Goal: Task Accomplishment & Management: Use online tool/utility

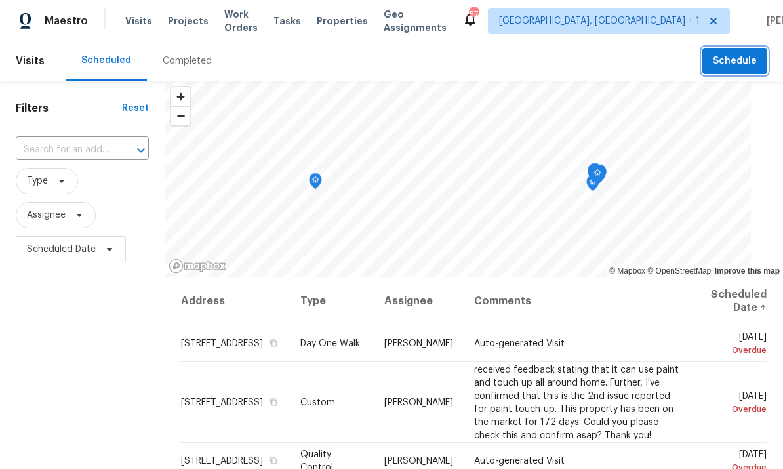
click at [734, 58] on span "Schedule" at bounding box center [735, 61] width 44 height 16
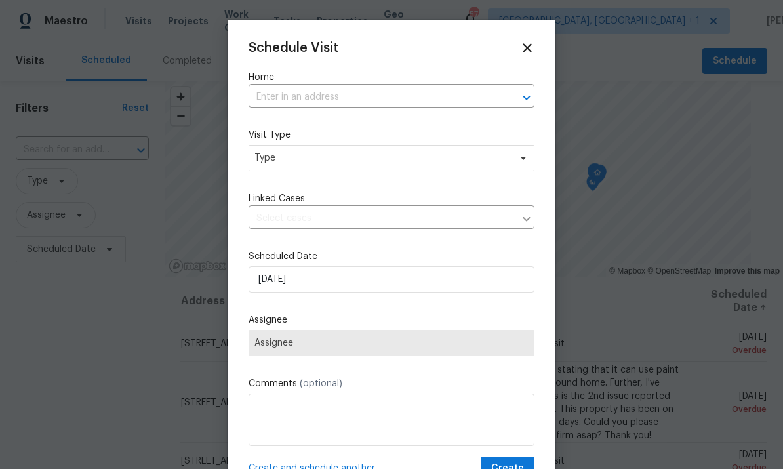
click at [325, 102] on input "text" at bounding box center [373, 97] width 249 height 20
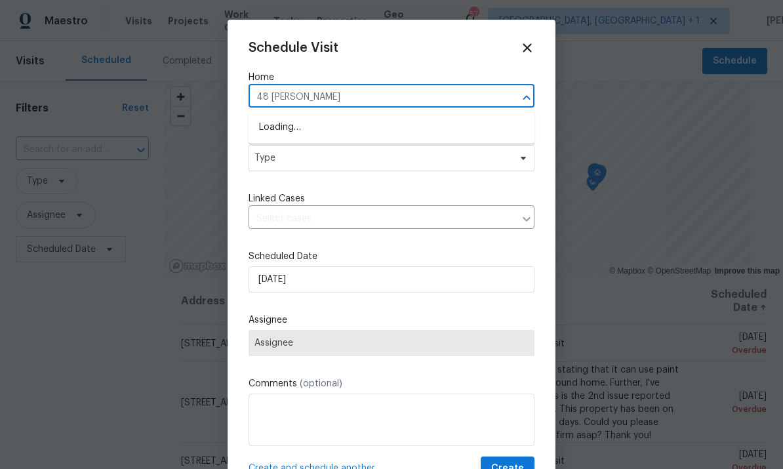
type input "48 delmar"
click at [398, 134] on li "48 Delmar Ct, Fuquay Varina, NC 27526" at bounding box center [392, 128] width 286 height 22
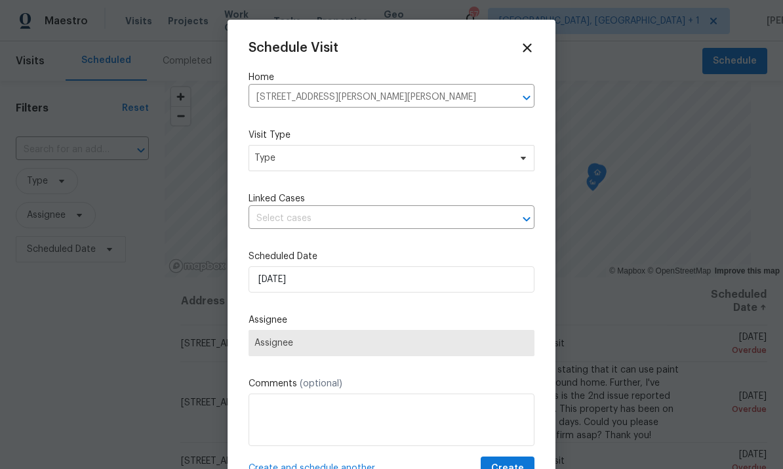
click at [746, 442] on div at bounding box center [391, 234] width 783 height 469
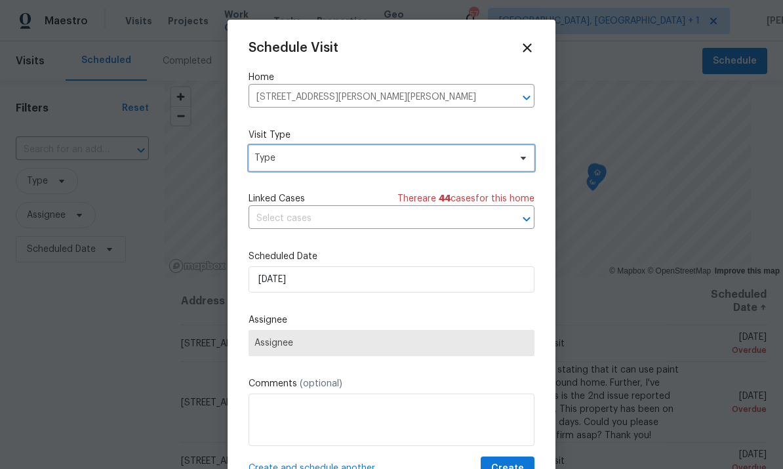
click at [516, 167] on span "Type" at bounding box center [392, 158] width 286 height 26
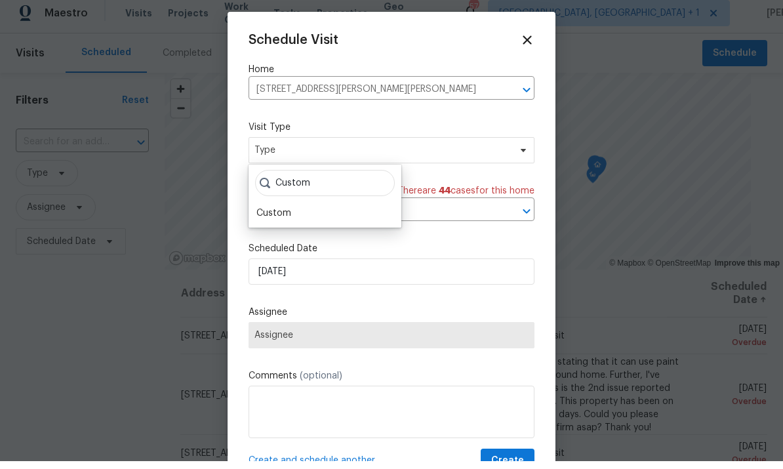
scroll to position [8, 0]
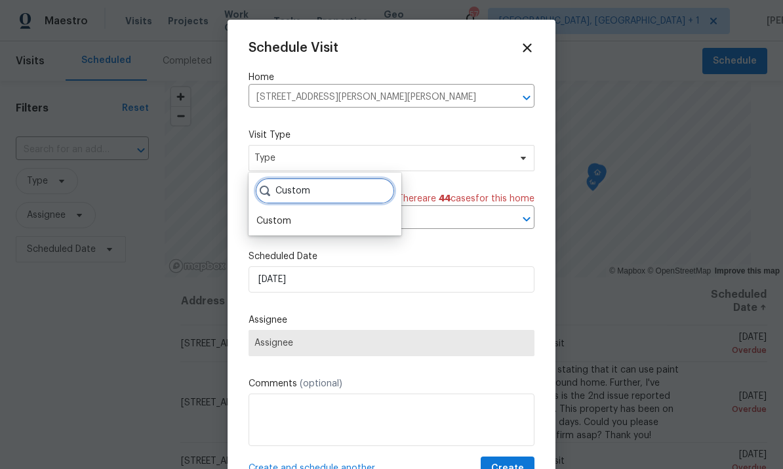
type input "Custom"
click at [290, 215] on div "Custom" at bounding box center [274, 221] width 35 height 13
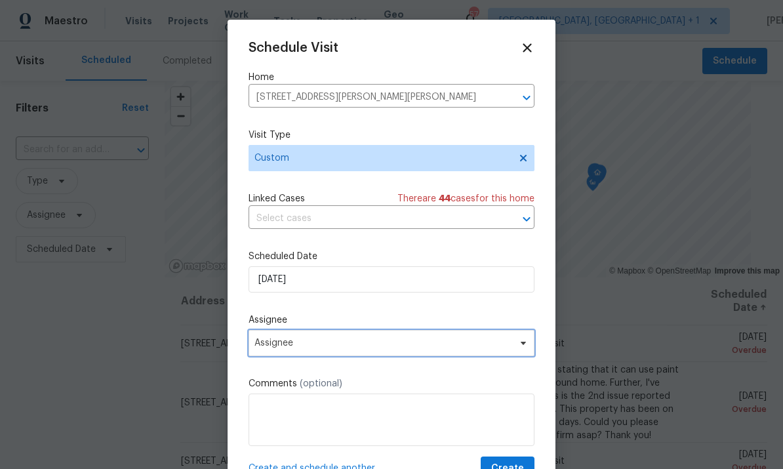
click at [509, 348] on span "Assignee" at bounding box center [383, 343] width 257 height 10
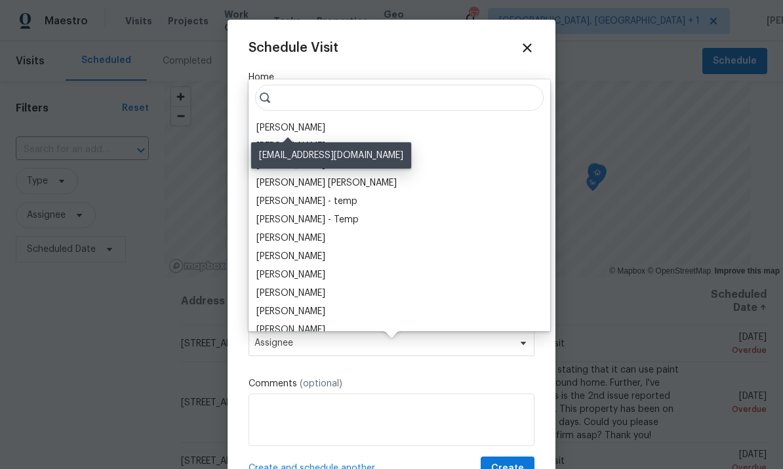
click at [298, 121] on div "[PERSON_NAME]" at bounding box center [291, 127] width 69 height 13
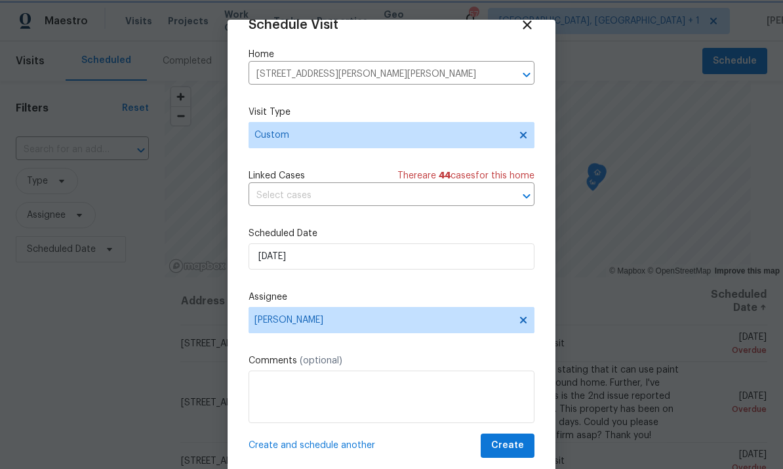
scroll to position [26, 0]
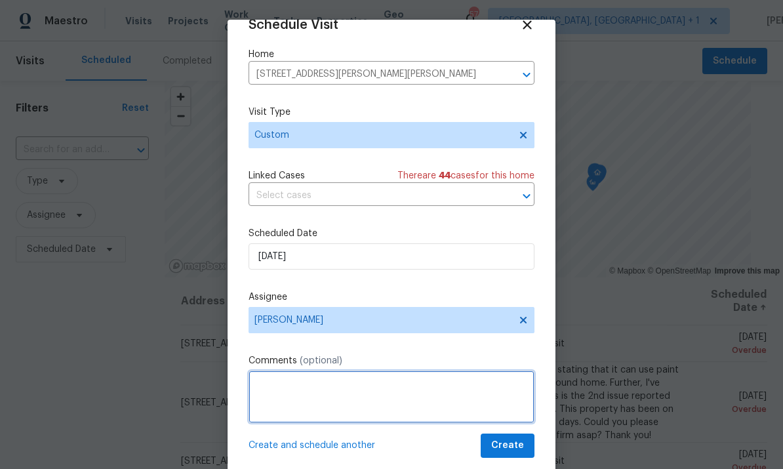
click at [340, 384] on textarea at bounding box center [392, 397] width 286 height 52
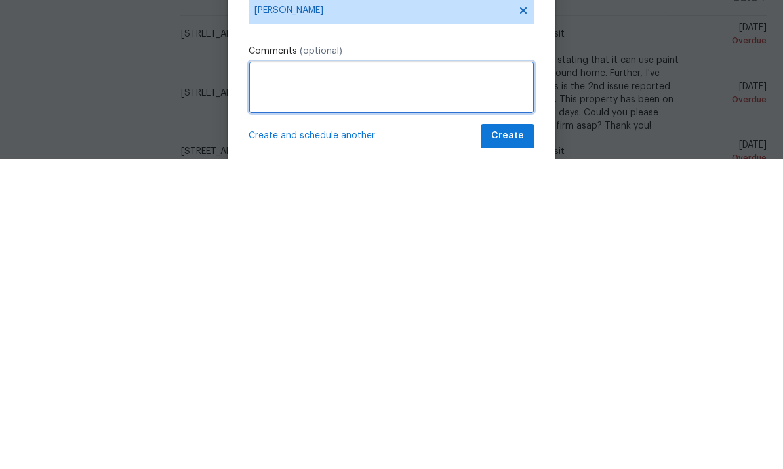
type textarea "V"
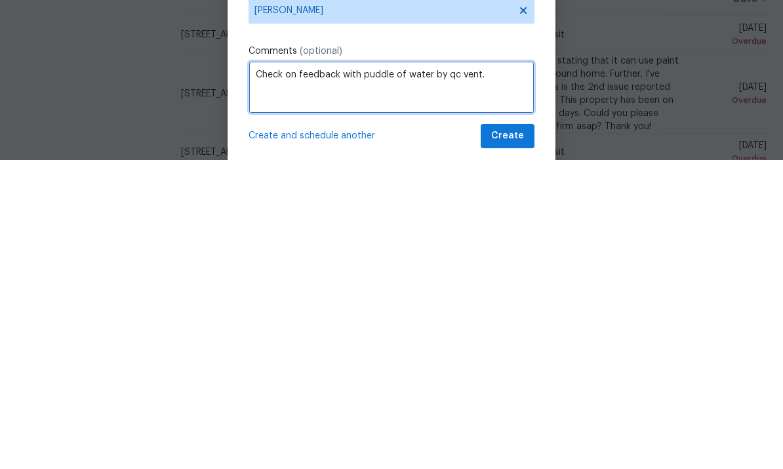
click at [445, 371] on textarea "Check on feedback with puddle of water by qc vent." at bounding box center [392, 397] width 286 height 52
click at [458, 371] on textarea "Check on feedback with puddle of water by qc vent." at bounding box center [392, 397] width 286 height 52
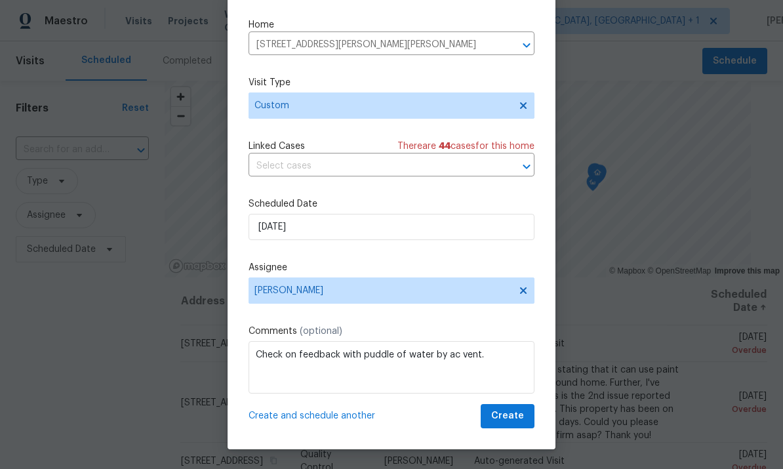
scroll to position [30, 0]
type textarea "Check on feedback with puddle of water by ac vent."
click at [508, 419] on span "Create" at bounding box center [507, 416] width 33 height 16
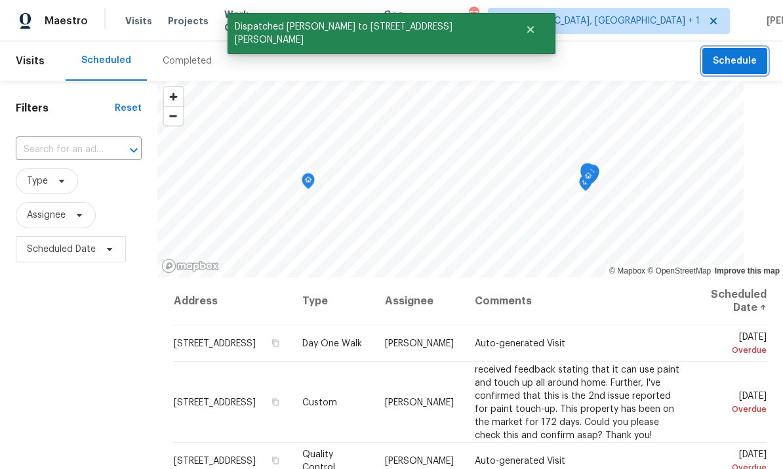
scroll to position [0, 0]
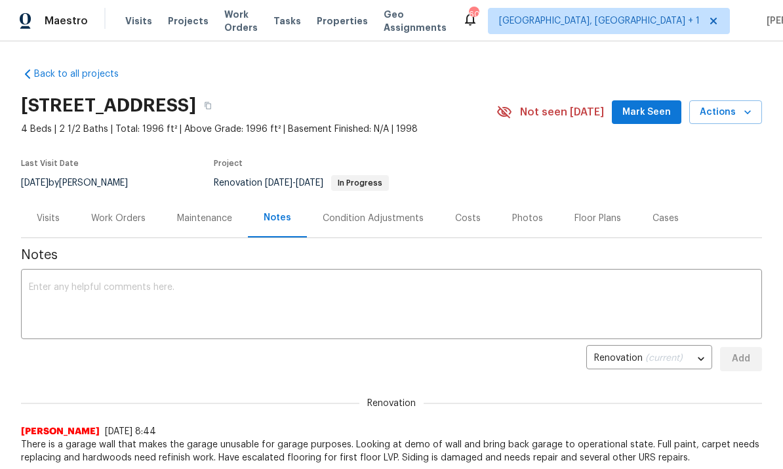
click at [120, 219] on div "Work Orders" at bounding box center [118, 218] width 54 height 13
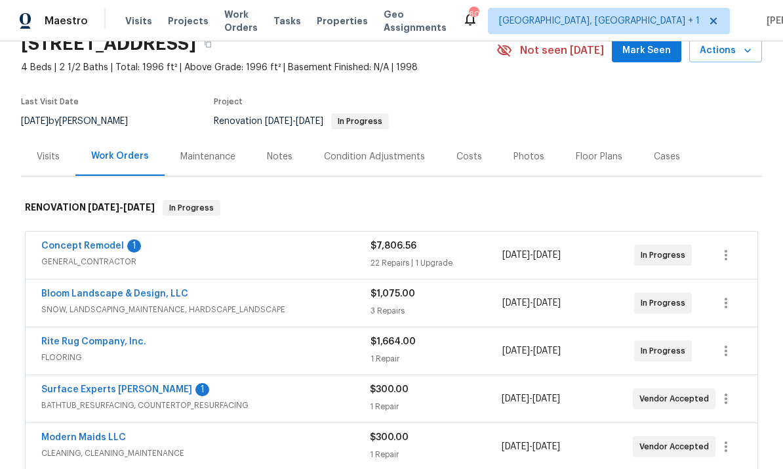
scroll to position [89, 0]
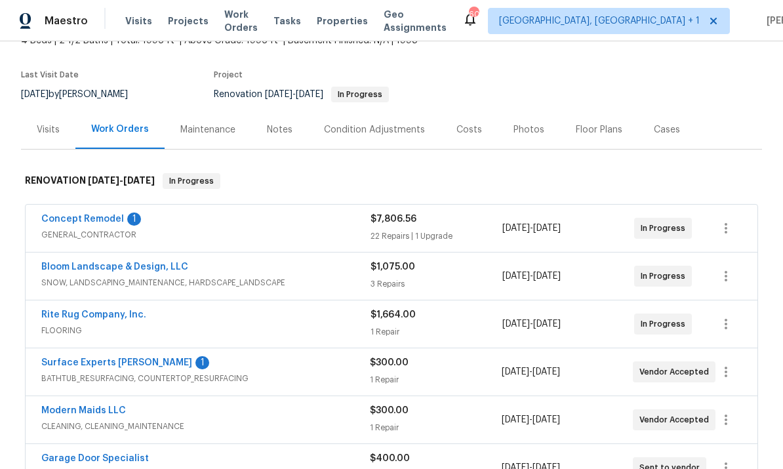
click at [98, 219] on link "Concept Remodel" at bounding box center [82, 219] width 83 height 9
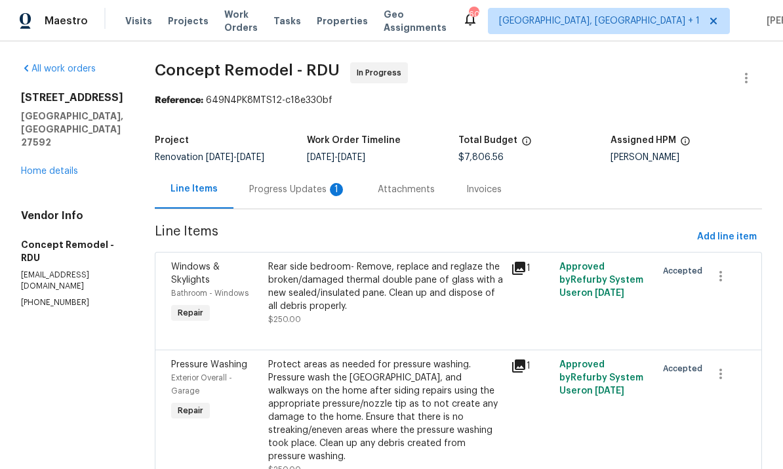
click at [267, 192] on div "Progress Updates 1" at bounding box center [297, 189] width 97 height 13
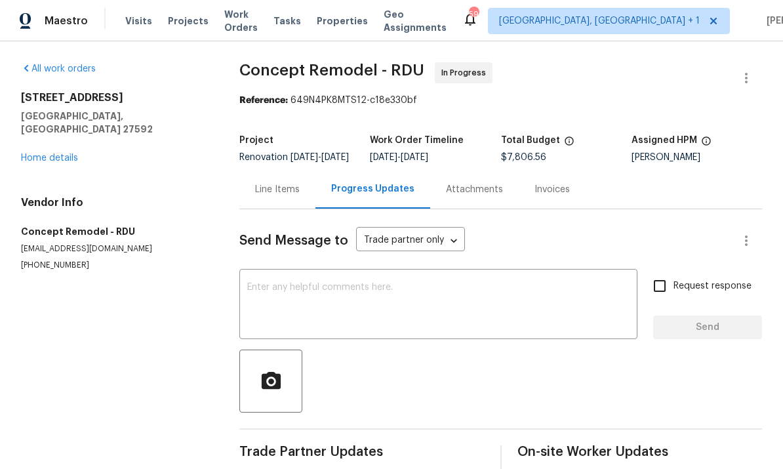
click at [38, 154] on link "Home details" at bounding box center [49, 158] width 57 height 9
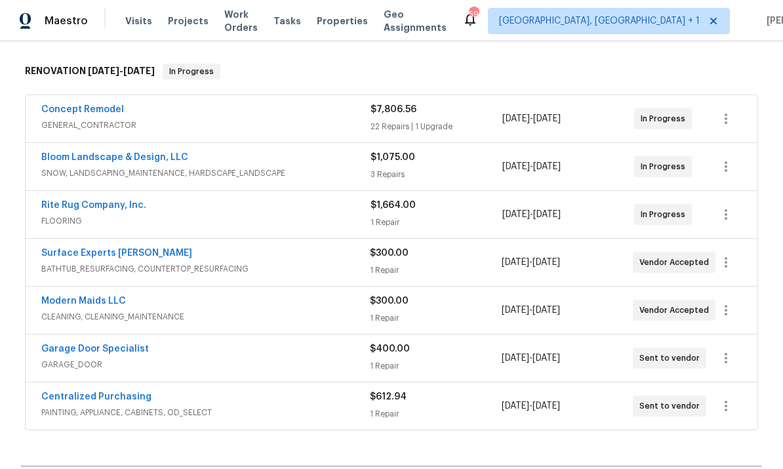
scroll to position [227, 0]
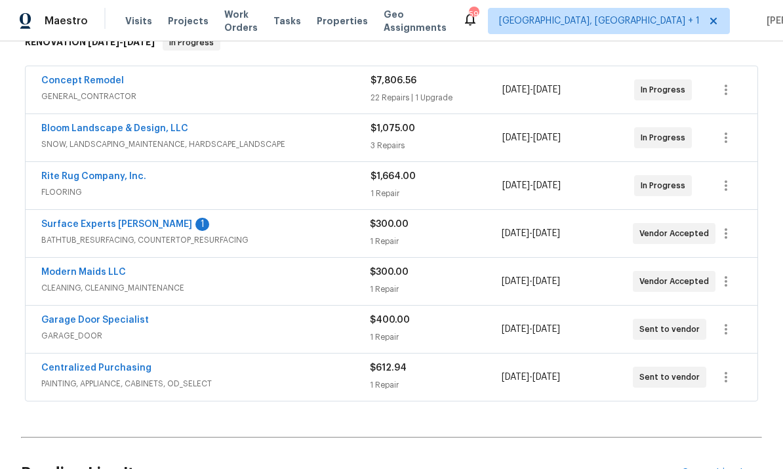
click at [117, 220] on link "Surface Experts Cary" at bounding box center [116, 224] width 151 height 9
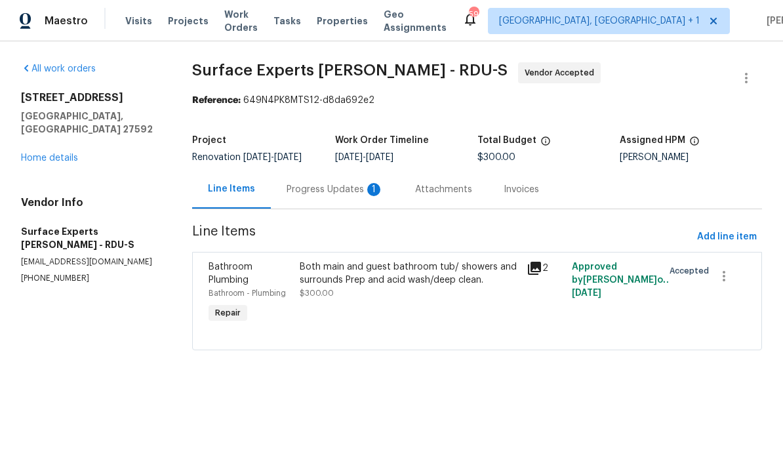
click at [330, 192] on div "Progress Updates 1" at bounding box center [335, 189] width 97 height 13
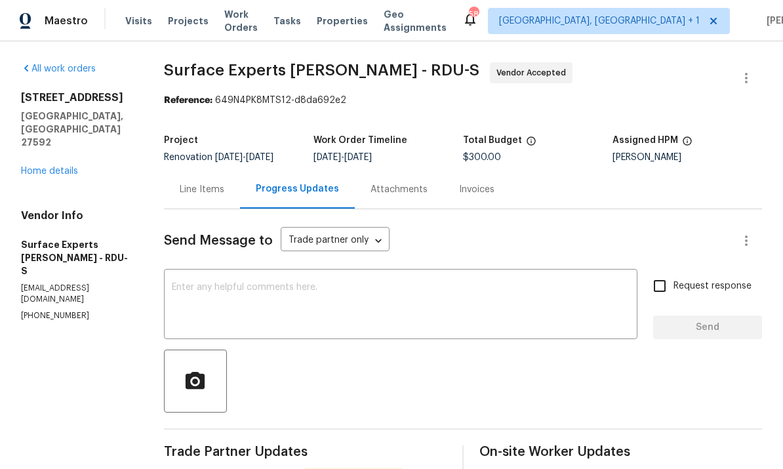
click at [69, 170] on div "All work orders 401 Blackberry Creek Dr Willow Spring, NC 27592 Home details Ve…" at bounding box center [77, 191] width 112 height 259
click at [57, 167] on link "Home details" at bounding box center [49, 171] width 57 height 9
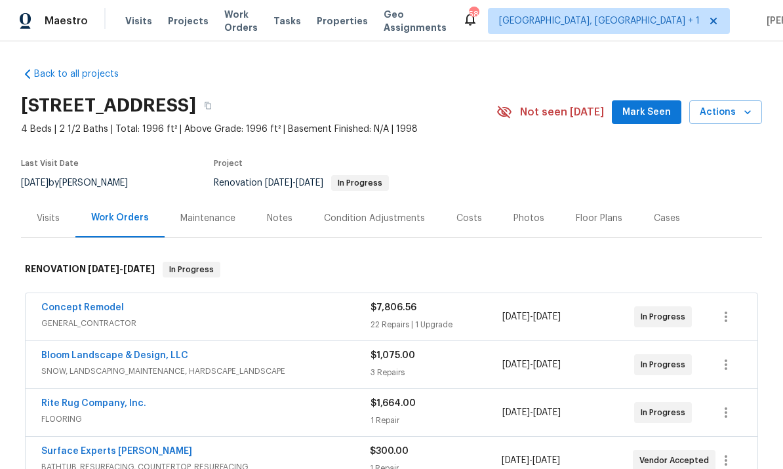
click at [652, 122] on button "Mark Seen" at bounding box center [647, 112] width 70 height 24
click at [656, 108] on span "Seen today" at bounding box center [650, 112] width 63 height 13
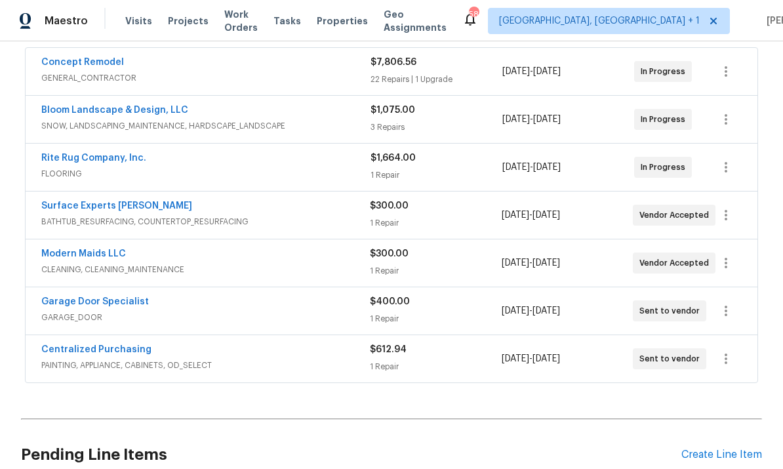
scroll to position [245, 0]
click at [161, 114] on link "Bloom Landscape & Design, LLC" at bounding box center [114, 110] width 147 height 9
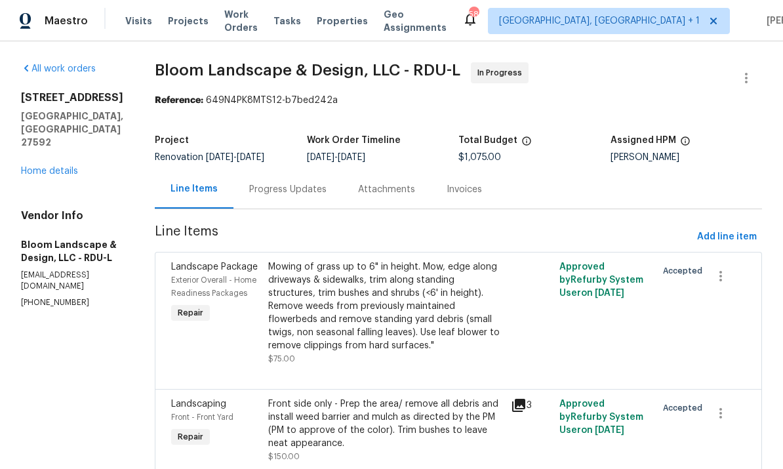
click at [297, 195] on div "Progress Updates" at bounding box center [287, 189] width 77 height 13
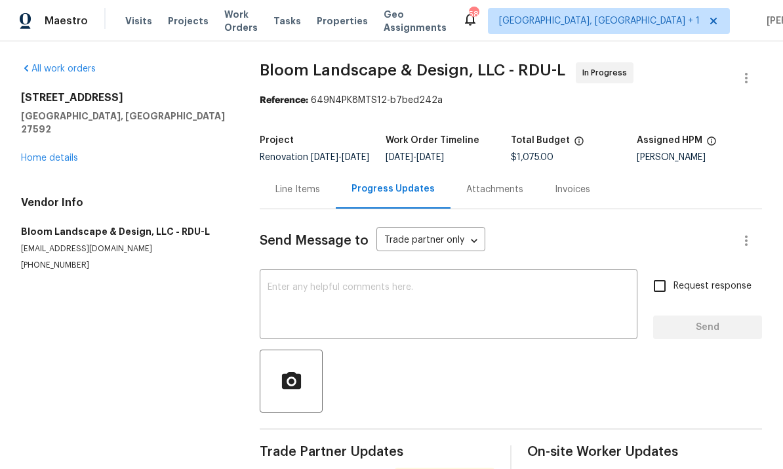
scroll to position [49, 0]
click at [72, 154] on link "Home details" at bounding box center [49, 158] width 57 height 9
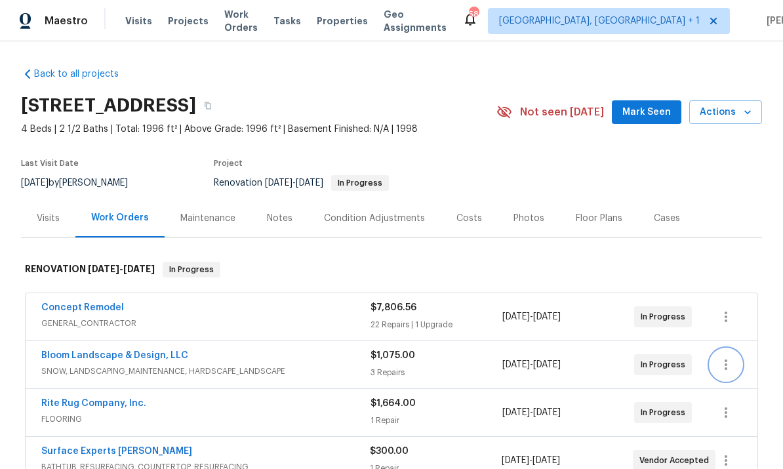
click at [736, 349] on button "button" at bounding box center [726, 364] width 31 height 31
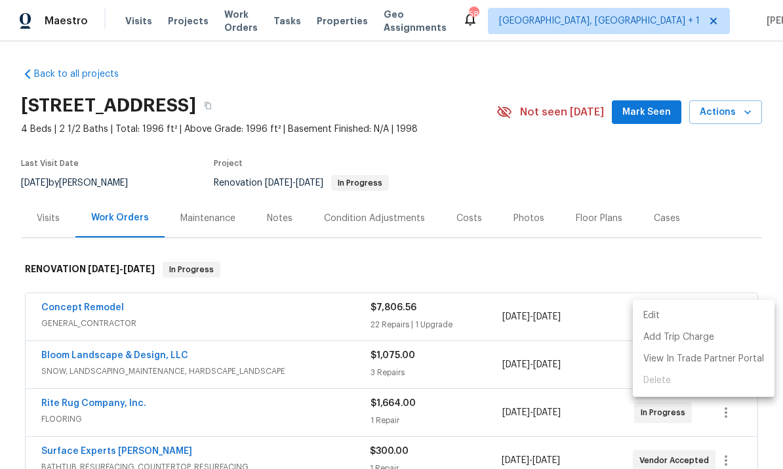
click at [661, 316] on li "Edit" at bounding box center [704, 316] width 142 height 22
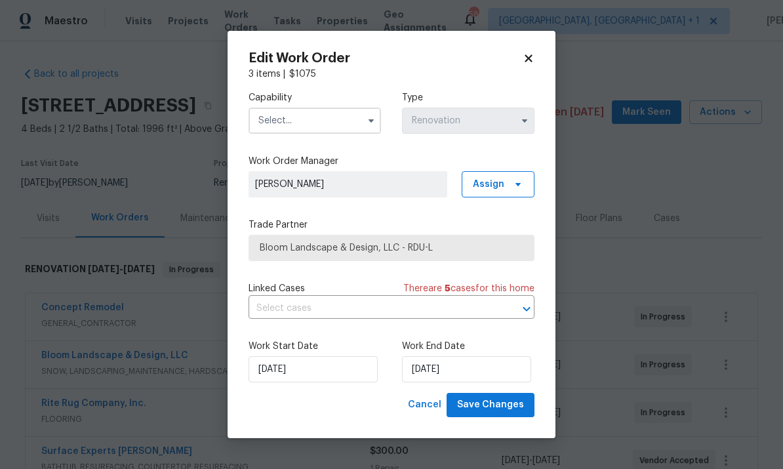
click at [722, 153] on body "Maestro Visits Projects Work Orders Tasks Properties Geo Assignments 58 Albuque…" at bounding box center [391, 234] width 783 height 469
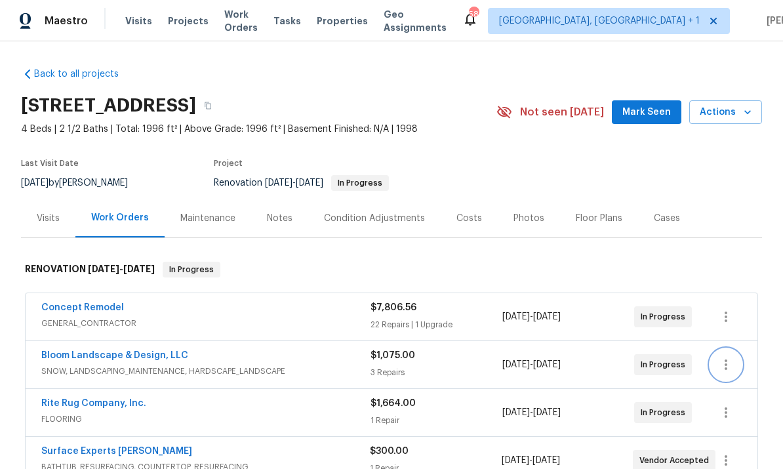
click at [727, 357] on icon "button" at bounding box center [726, 365] width 16 height 16
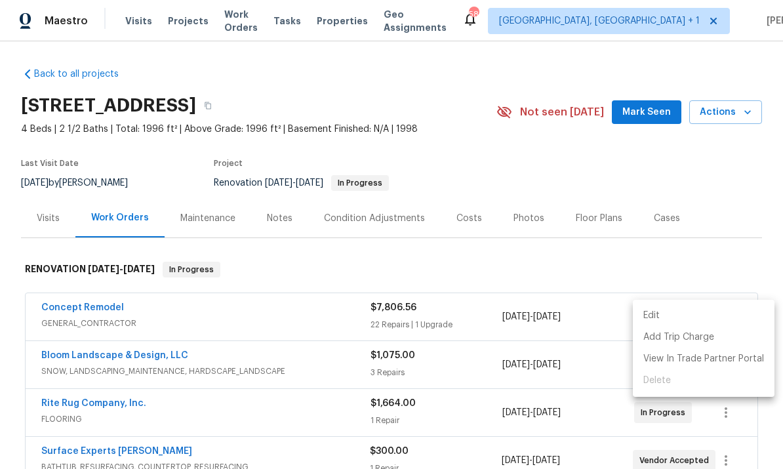
click at [664, 311] on li "Edit" at bounding box center [704, 316] width 142 height 22
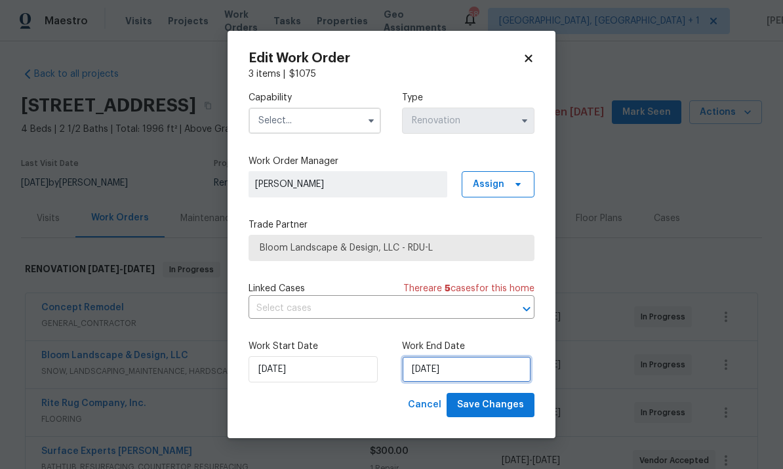
click at [472, 374] on input "[DATE]" at bounding box center [466, 369] width 129 height 26
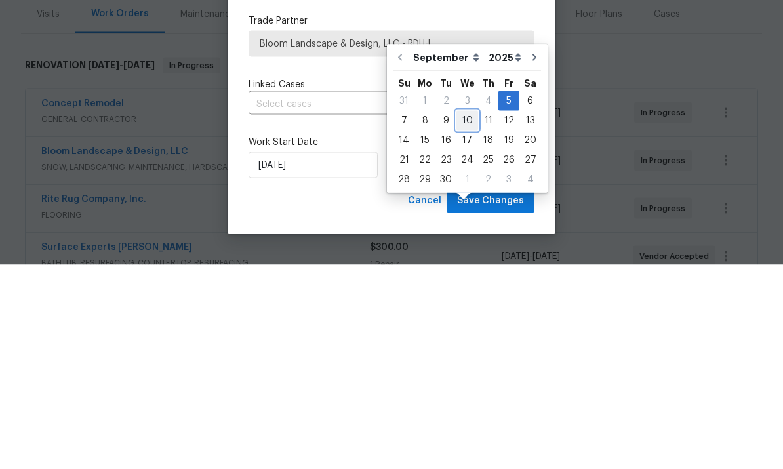
click at [468, 316] on div "10" at bounding box center [468, 325] width 22 height 18
type input "9/10/2025"
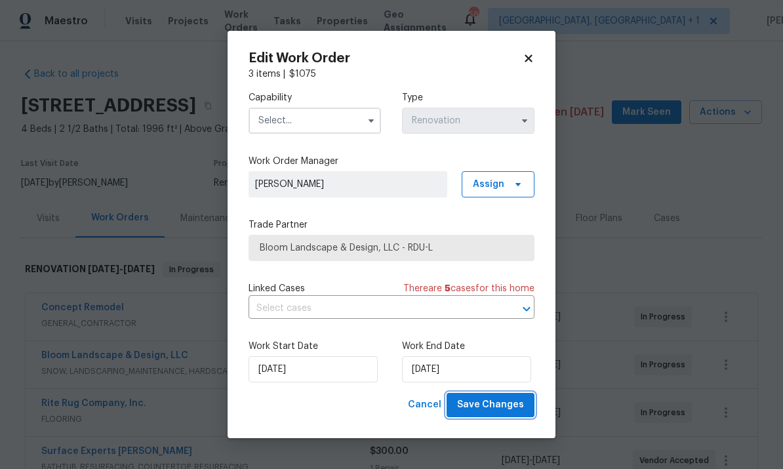
click at [505, 402] on span "Save Changes" at bounding box center [490, 405] width 67 height 16
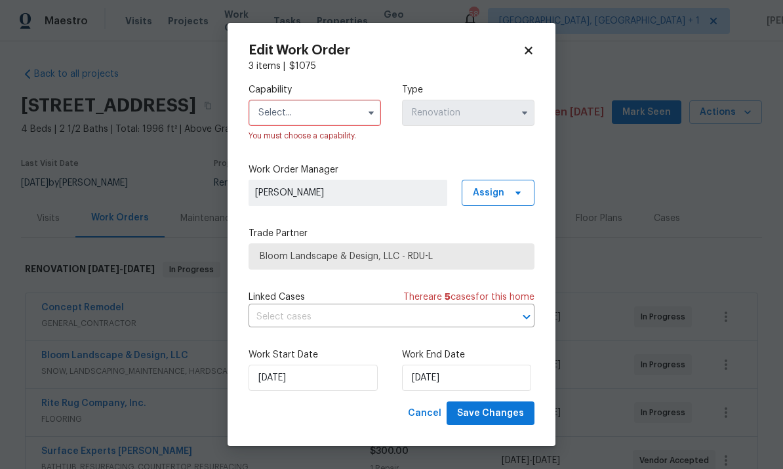
click at [367, 108] on icon "button" at bounding box center [371, 113] width 10 height 10
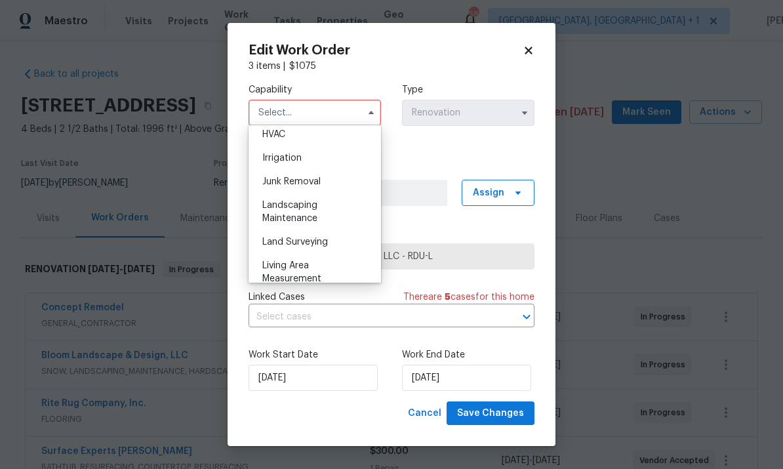
scroll to position [799, 0]
click at [323, 217] on div "Landscaping Maintenance" at bounding box center [315, 211] width 126 height 37
type input "Landscaping Maintenance"
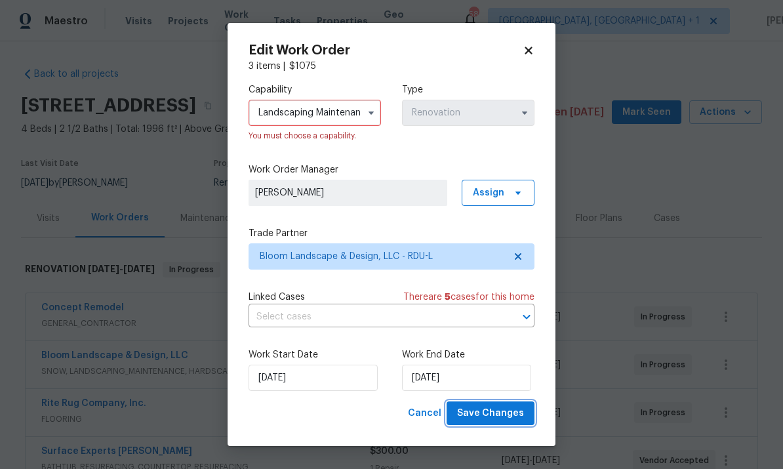
click at [501, 414] on span "Save Changes" at bounding box center [490, 413] width 67 height 16
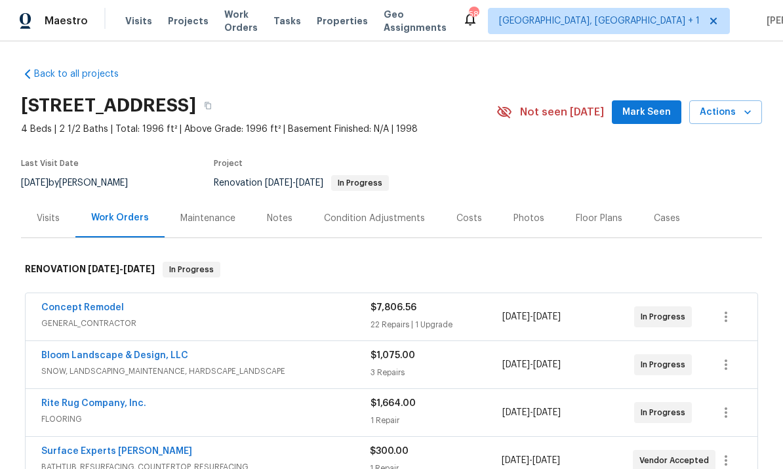
scroll to position [0, 0]
click at [654, 112] on span "Mark Seen" at bounding box center [647, 112] width 49 height 16
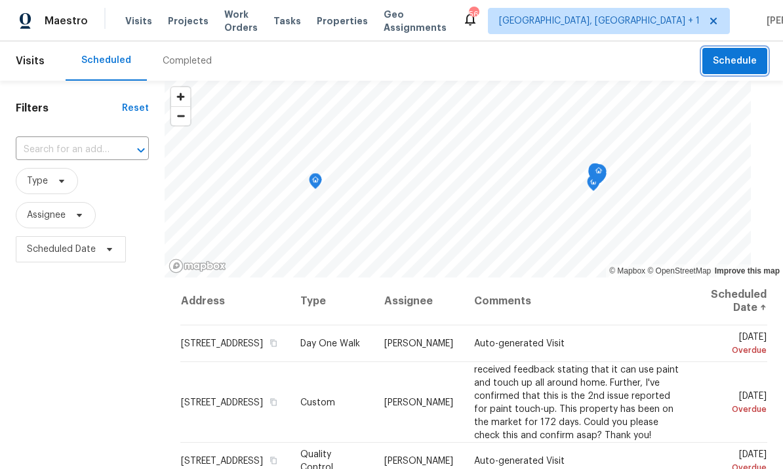
click at [745, 58] on span "Schedule" at bounding box center [735, 61] width 44 height 16
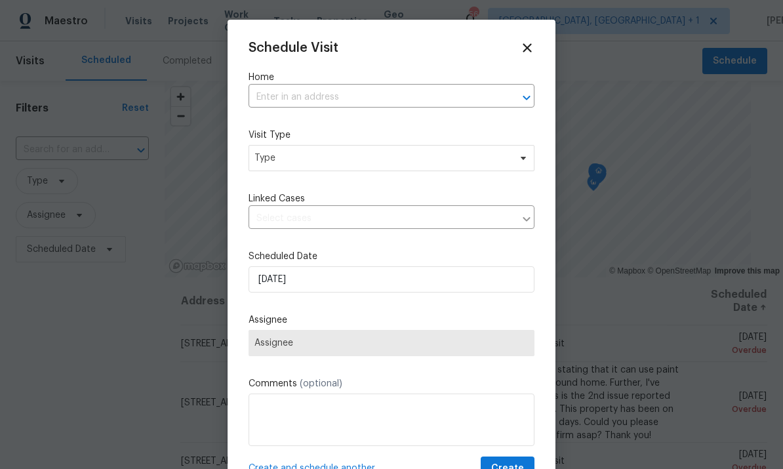
click at [304, 101] on input "text" at bounding box center [373, 97] width 249 height 20
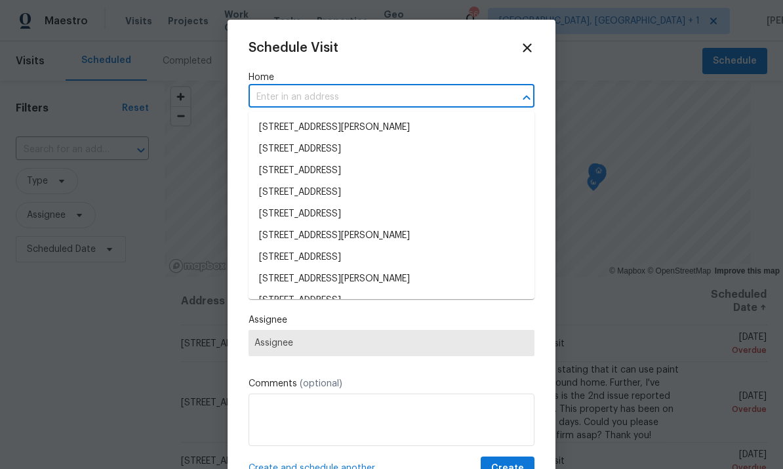
click at [299, 95] on input "text" at bounding box center [373, 97] width 249 height 20
click at [308, 96] on input "401" at bounding box center [373, 97] width 249 height 20
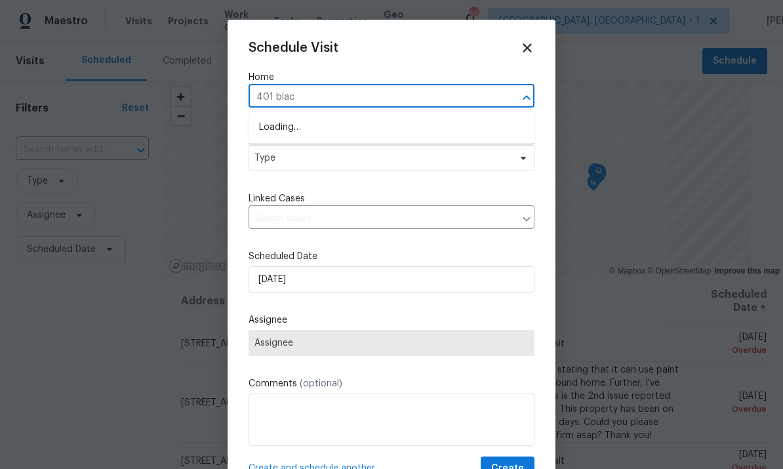
type input "401 black"
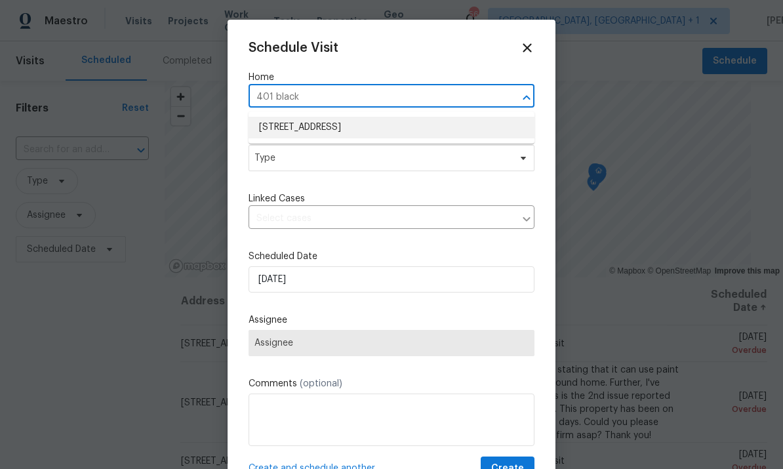
click at [394, 133] on li "[STREET_ADDRESS]" at bounding box center [392, 128] width 286 height 22
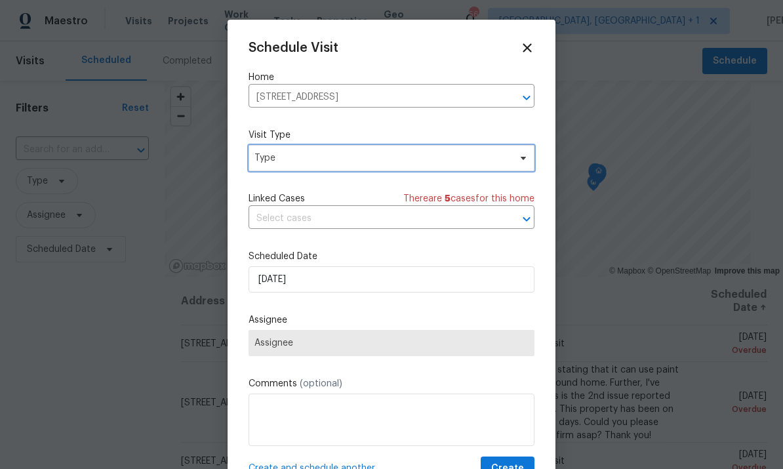
click at [516, 171] on span "Type" at bounding box center [392, 158] width 286 height 26
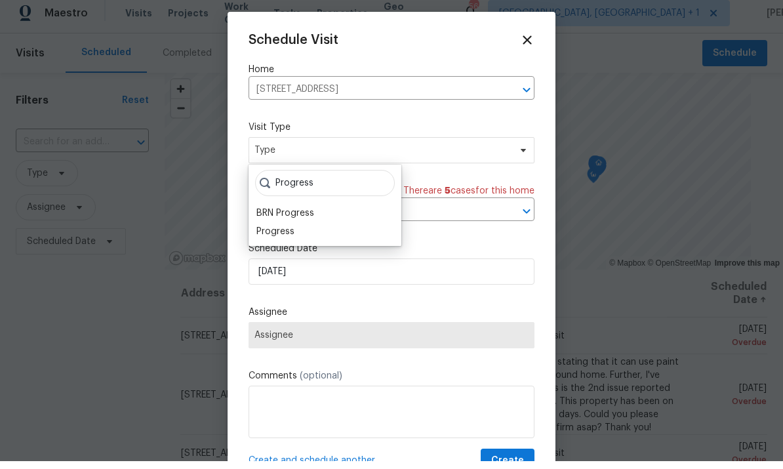
scroll to position [8, 0]
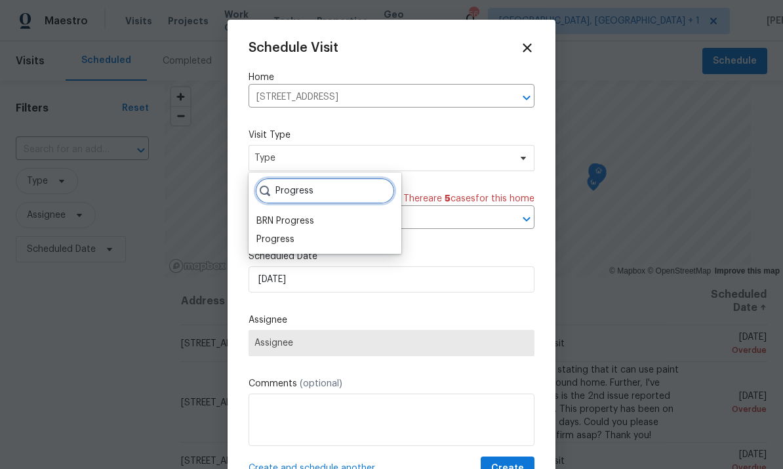
type input "Progress"
click at [291, 233] on div "Progress" at bounding box center [276, 239] width 38 height 13
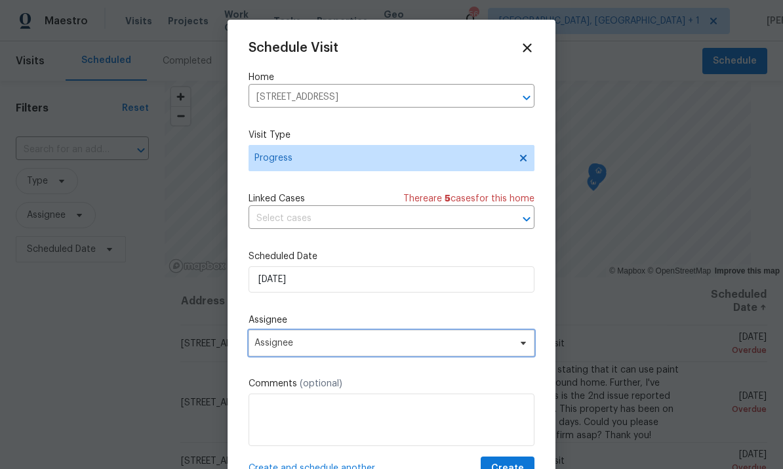
click at [527, 356] on span "Assignee" at bounding box center [392, 343] width 286 height 26
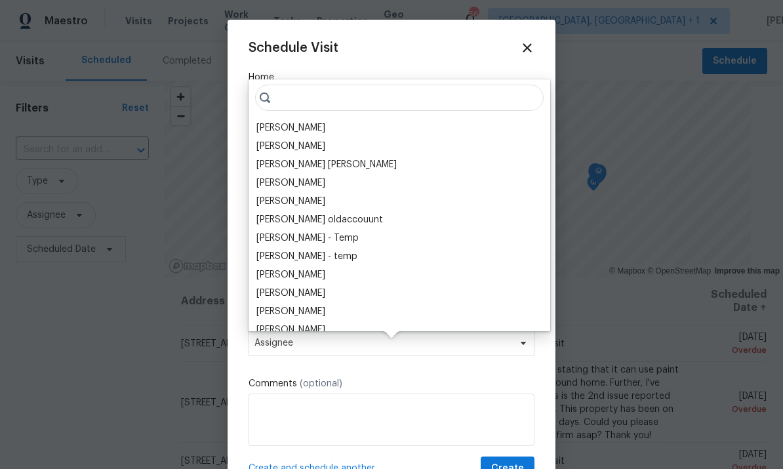
click at [310, 125] on div "[PERSON_NAME]" at bounding box center [291, 127] width 69 height 13
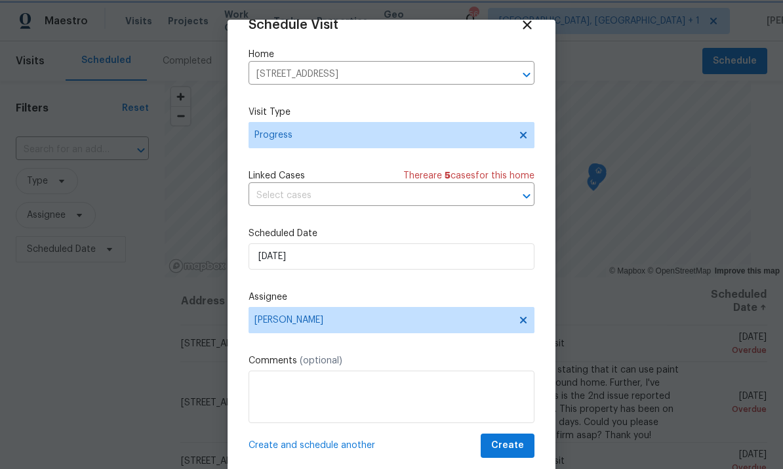
scroll to position [26, 0]
click at [510, 449] on span "Create" at bounding box center [507, 446] width 33 height 16
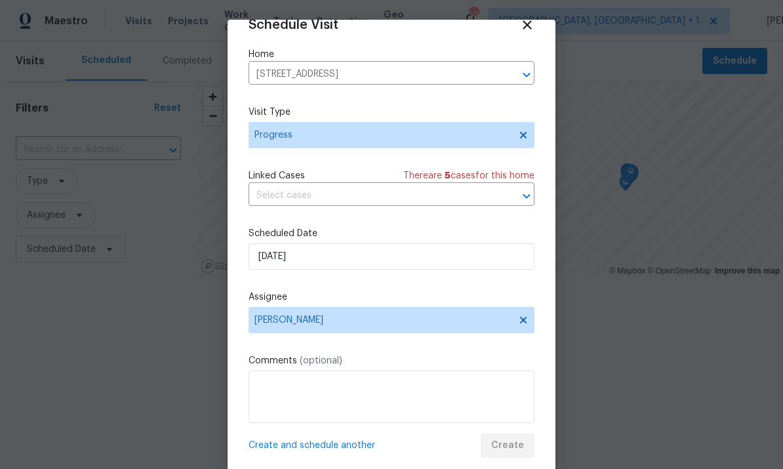
scroll to position [0, 0]
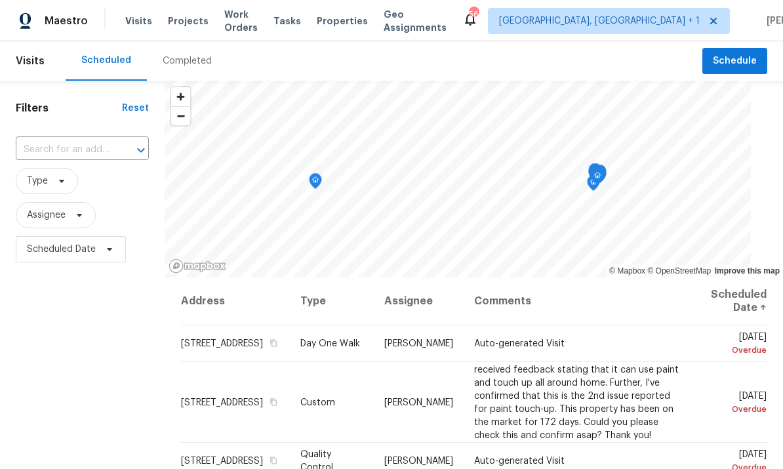
click at [1, 295] on div "Filters Reset ​ Type Assignee Scheduled Date" at bounding box center [82, 367] width 165 height 572
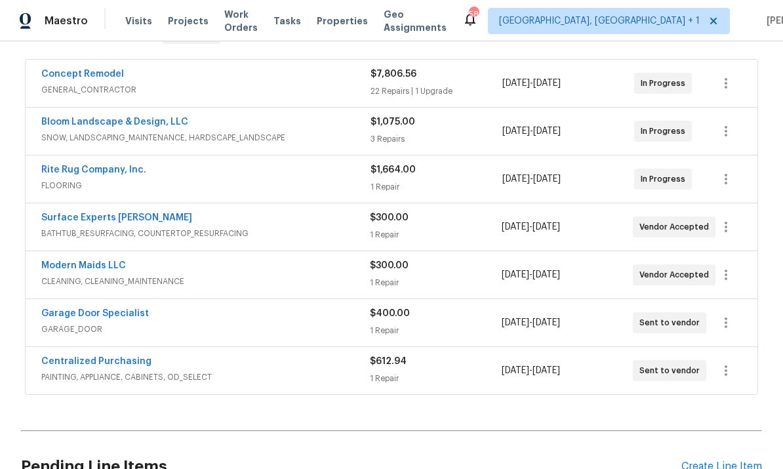
scroll to position [241, 0]
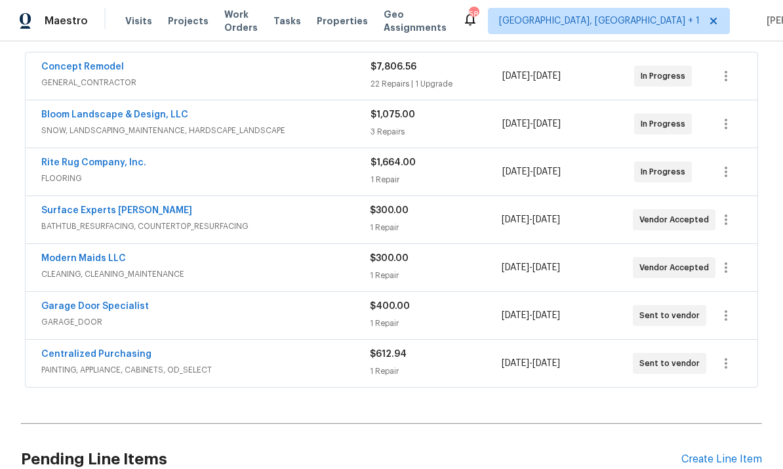
click at [724, 453] on div "Create Line Item" at bounding box center [722, 459] width 81 height 12
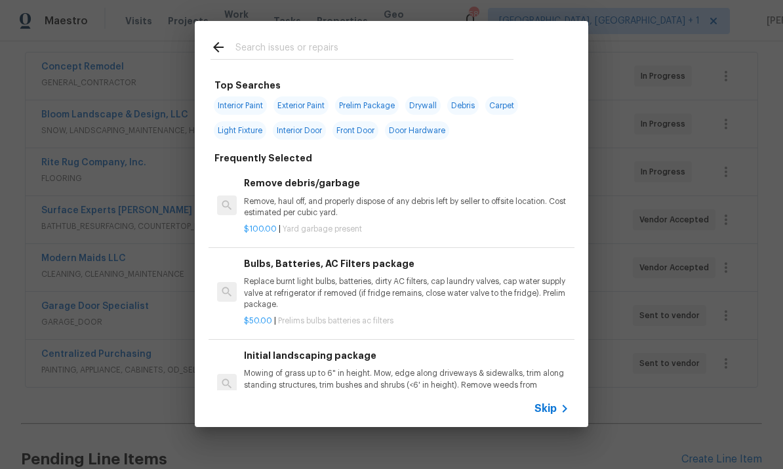
click at [277, 48] on input "text" at bounding box center [375, 49] width 278 height 20
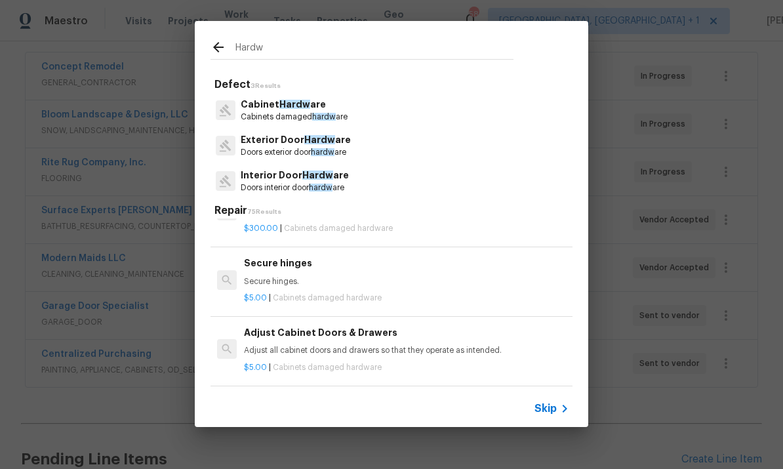
scroll to position [39, 0]
click at [278, 49] on input "Hardw" at bounding box center [375, 49] width 278 height 20
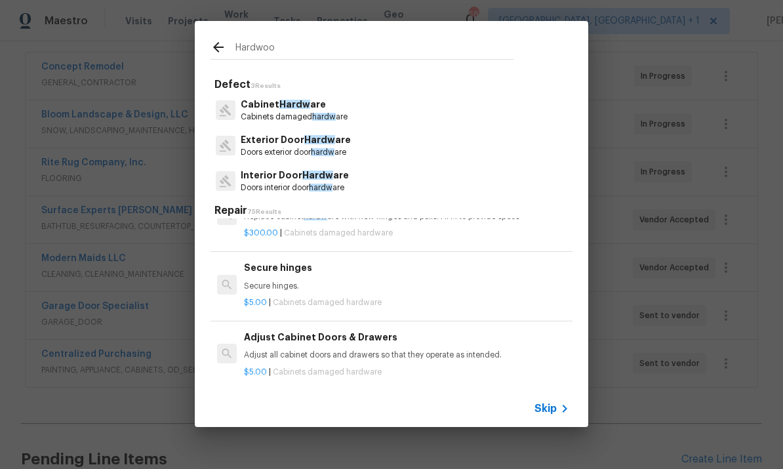
type input "Hardwood"
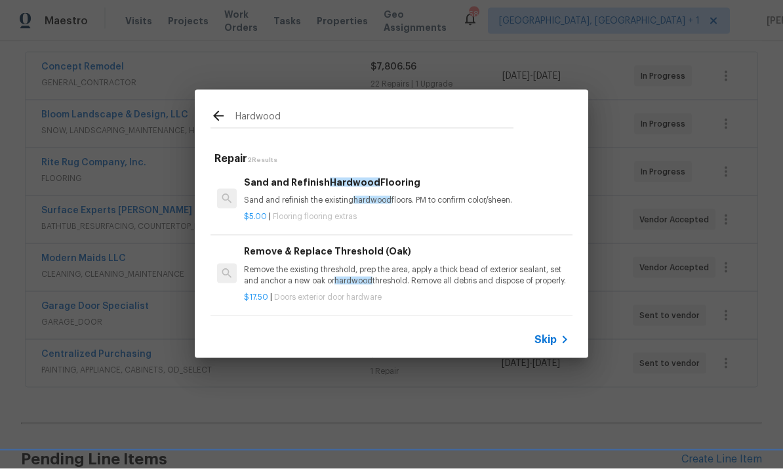
click at [400, 187] on div "Sand and Refinish Hardwood Flooring Sand and refinish the existing hardwood flo…" at bounding box center [406, 190] width 325 height 31
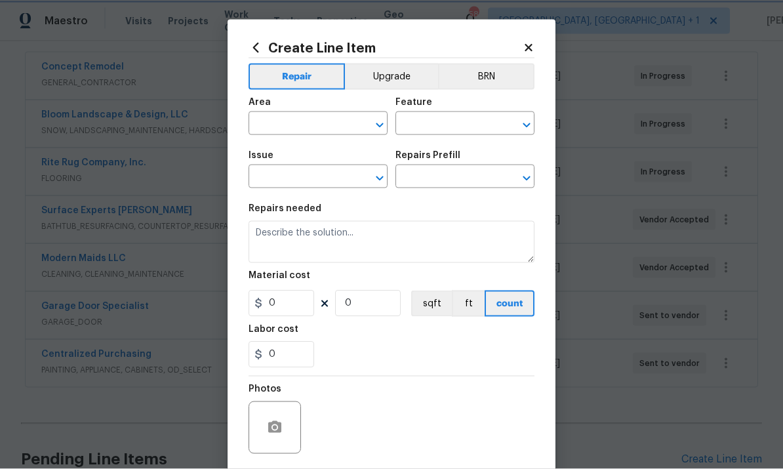
type input "Overall Flooring"
type input "Flooring Extras"
type textarea "Sand and refinish the existing hardwood floors. PM to confirm color/sheen."
type input "1"
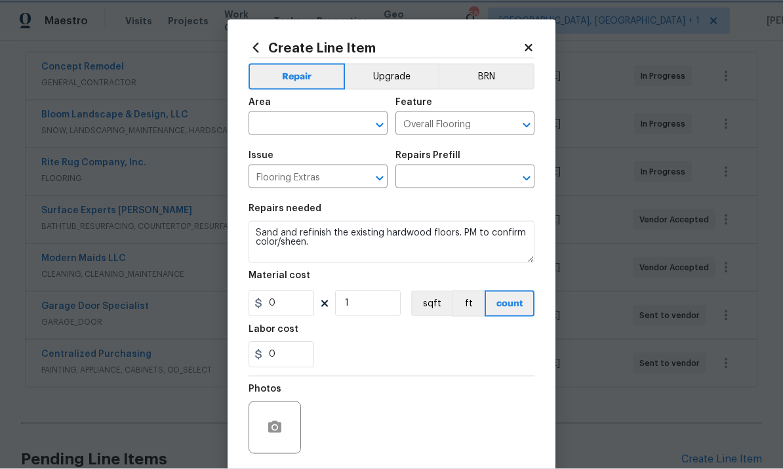
type input "Sand and Refinish Hardwood Flooring $5.00"
type input "5"
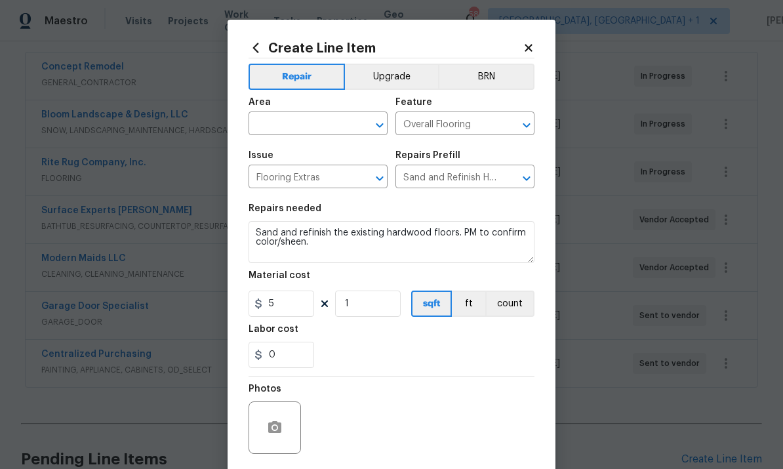
click at [299, 114] on div "Area" at bounding box center [318, 106] width 139 height 17
click at [300, 121] on input "text" at bounding box center [300, 125] width 102 height 20
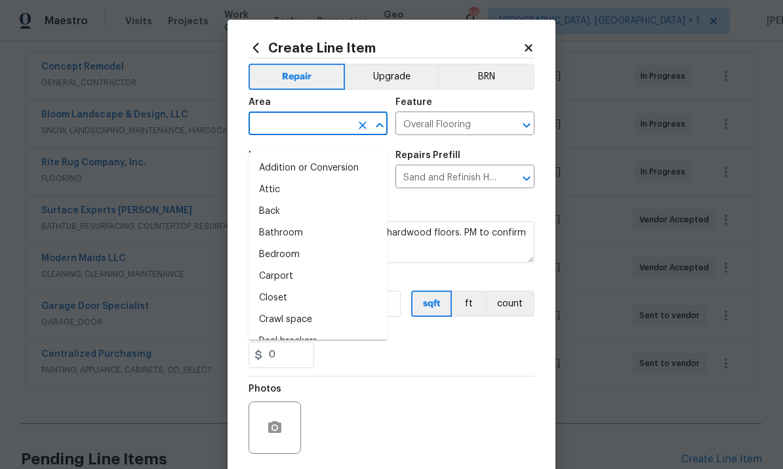
scroll to position [12, 0]
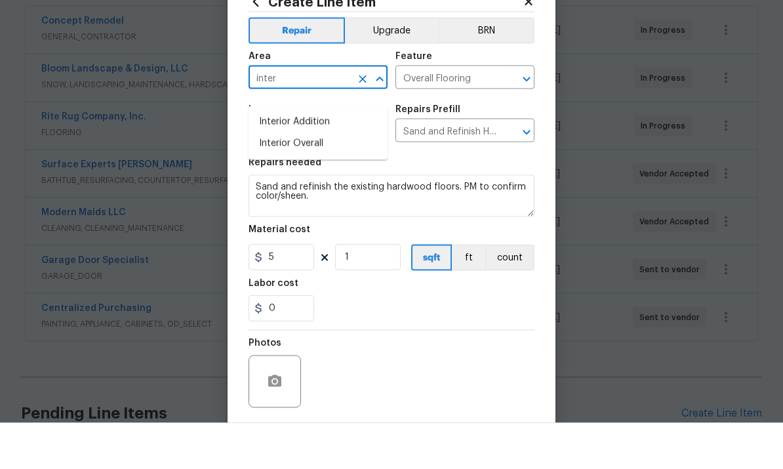
click at [316, 179] on li "Interior Overall" at bounding box center [318, 190] width 139 height 22
type input "Interior Overall"
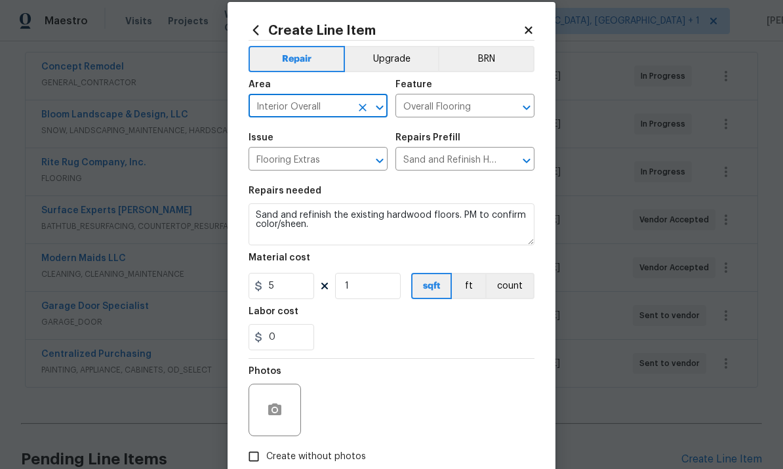
scroll to position [39, 0]
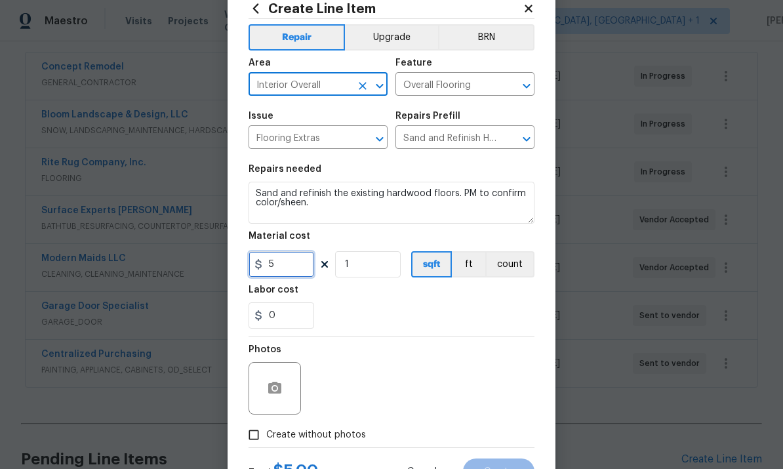
click at [291, 273] on input "5" at bounding box center [282, 264] width 66 height 26
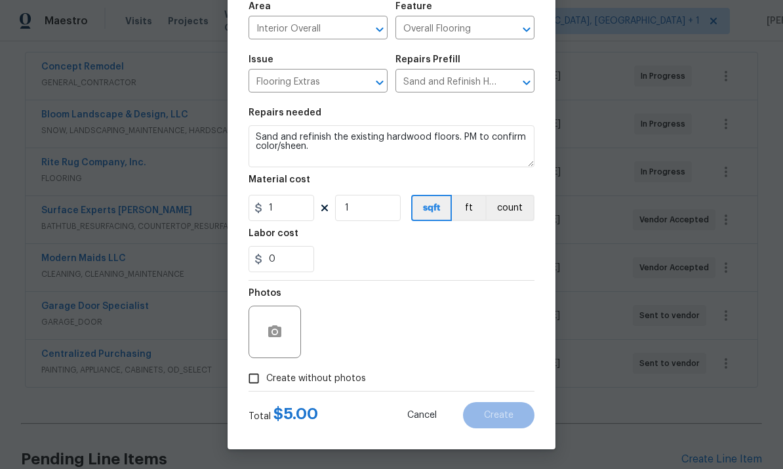
scroll to position [98, 0]
click at [295, 213] on input "1" at bounding box center [282, 208] width 66 height 26
type input "2500"
click at [268, 326] on icon "button" at bounding box center [275, 332] width 16 height 16
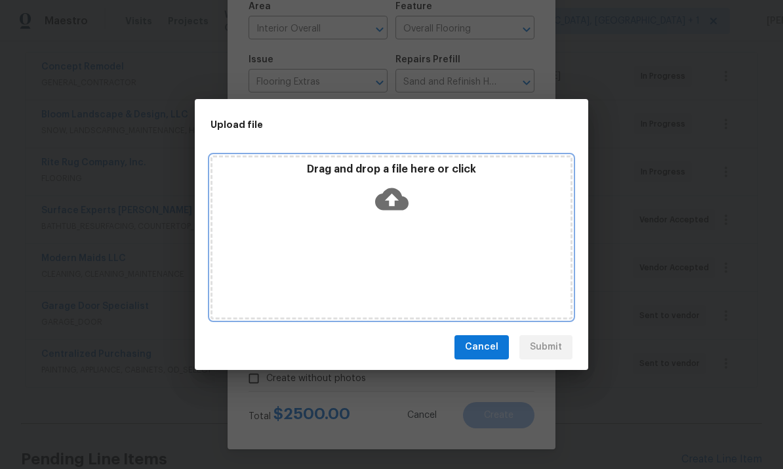
click at [390, 190] on icon at bounding box center [391, 199] width 33 height 22
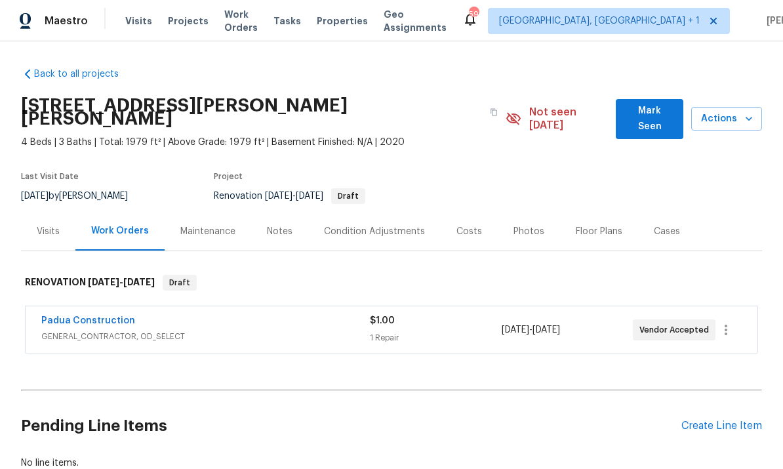
click at [281, 227] on div "Notes" at bounding box center [279, 231] width 57 height 39
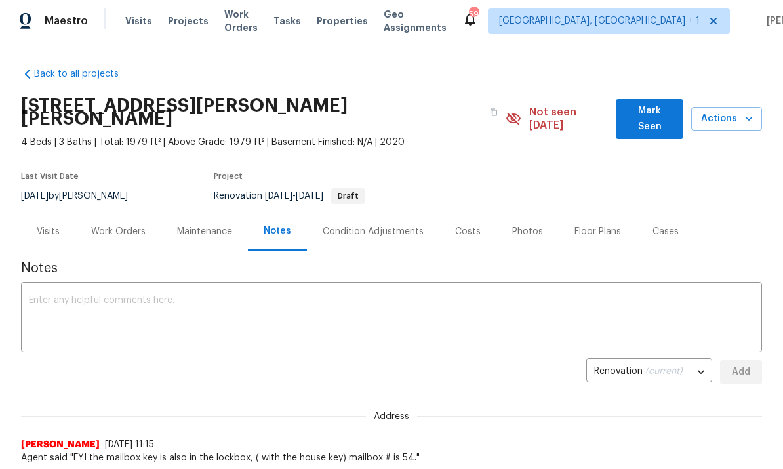
click at [121, 212] on div "Work Orders" at bounding box center [118, 231] width 86 height 39
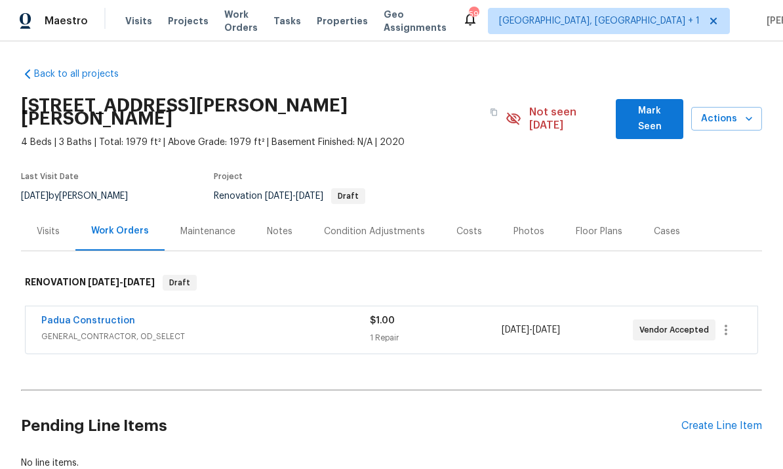
click at [379, 225] on div "Condition Adjustments" at bounding box center [374, 231] width 101 height 13
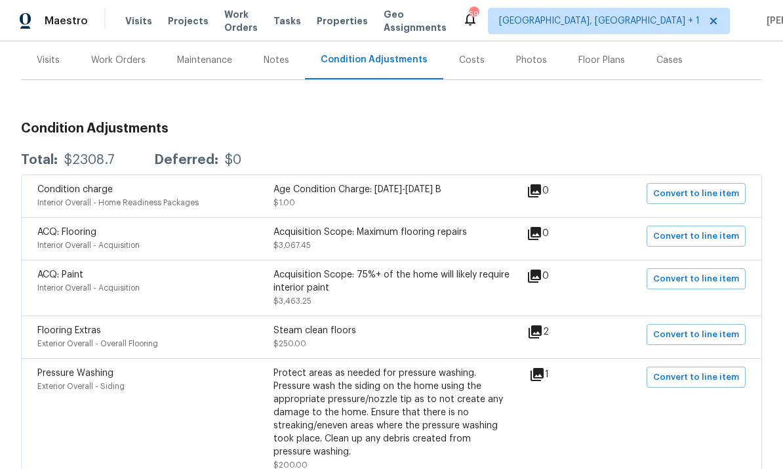
scroll to position [173, 0]
click at [533, 268] on icon at bounding box center [535, 275] width 16 height 16
click at [542, 324] on icon at bounding box center [535, 330] width 13 height 13
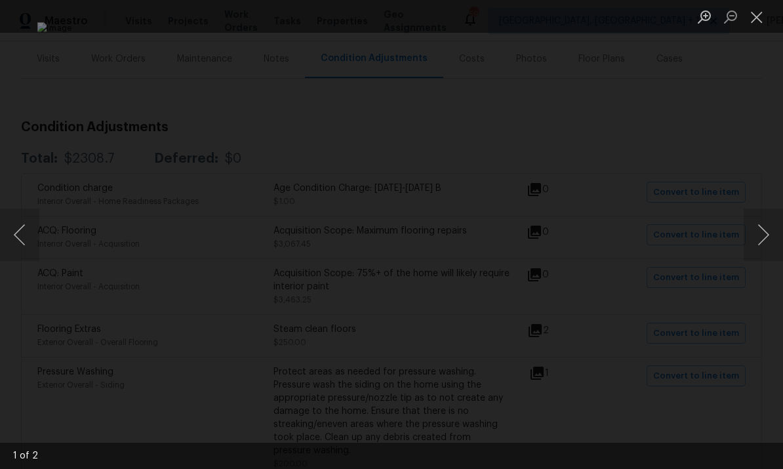
click at [756, 235] on button "Next image" at bounding box center [763, 235] width 39 height 52
click at [758, 232] on button "Next image" at bounding box center [763, 235] width 39 height 52
click at [747, 304] on div "Lightbox" at bounding box center [391, 234] width 783 height 469
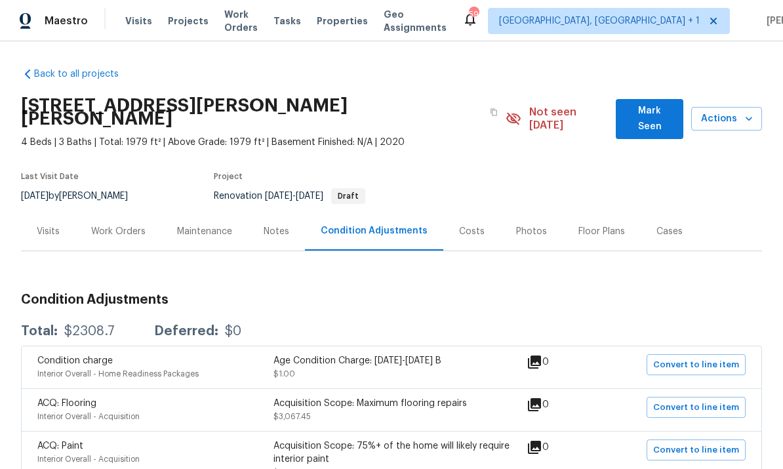
scroll to position [0, 0]
